Goal: Task Accomplishment & Management: Manage account settings

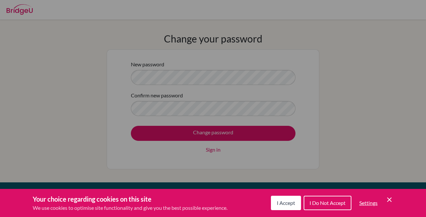
click at [283, 202] on span "I Accept" at bounding box center [286, 203] width 18 height 6
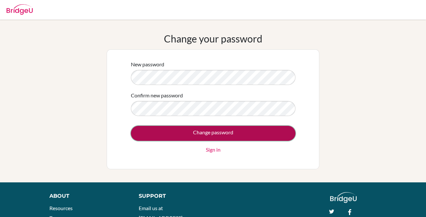
click at [253, 133] on input "Change password" at bounding box center [213, 133] width 165 height 15
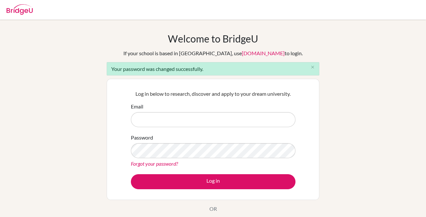
type input "[EMAIL_ADDRESS][DOMAIN_NAME]"
click at [371, 37] on div "Welcome to [GEOGRAPHIC_DATA] If your school is based in [GEOGRAPHIC_DATA], use …" at bounding box center [213, 148] width 426 height 231
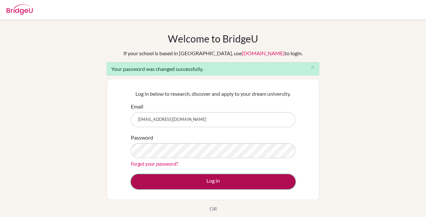
click at [175, 185] on button "Log in" at bounding box center [213, 181] width 165 height 15
